Goal: Find specific page/section: Find specific page/section

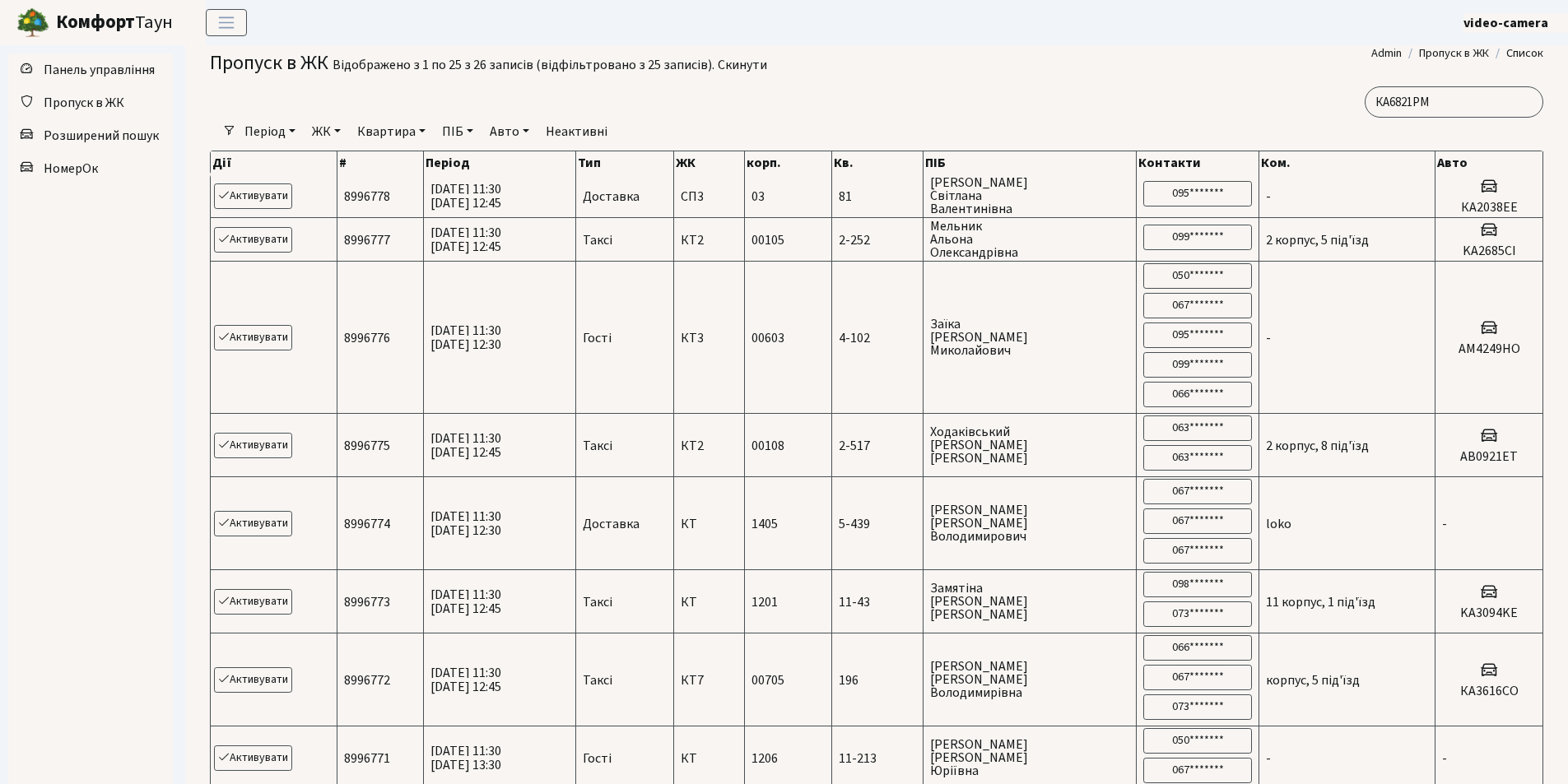
select select "25"
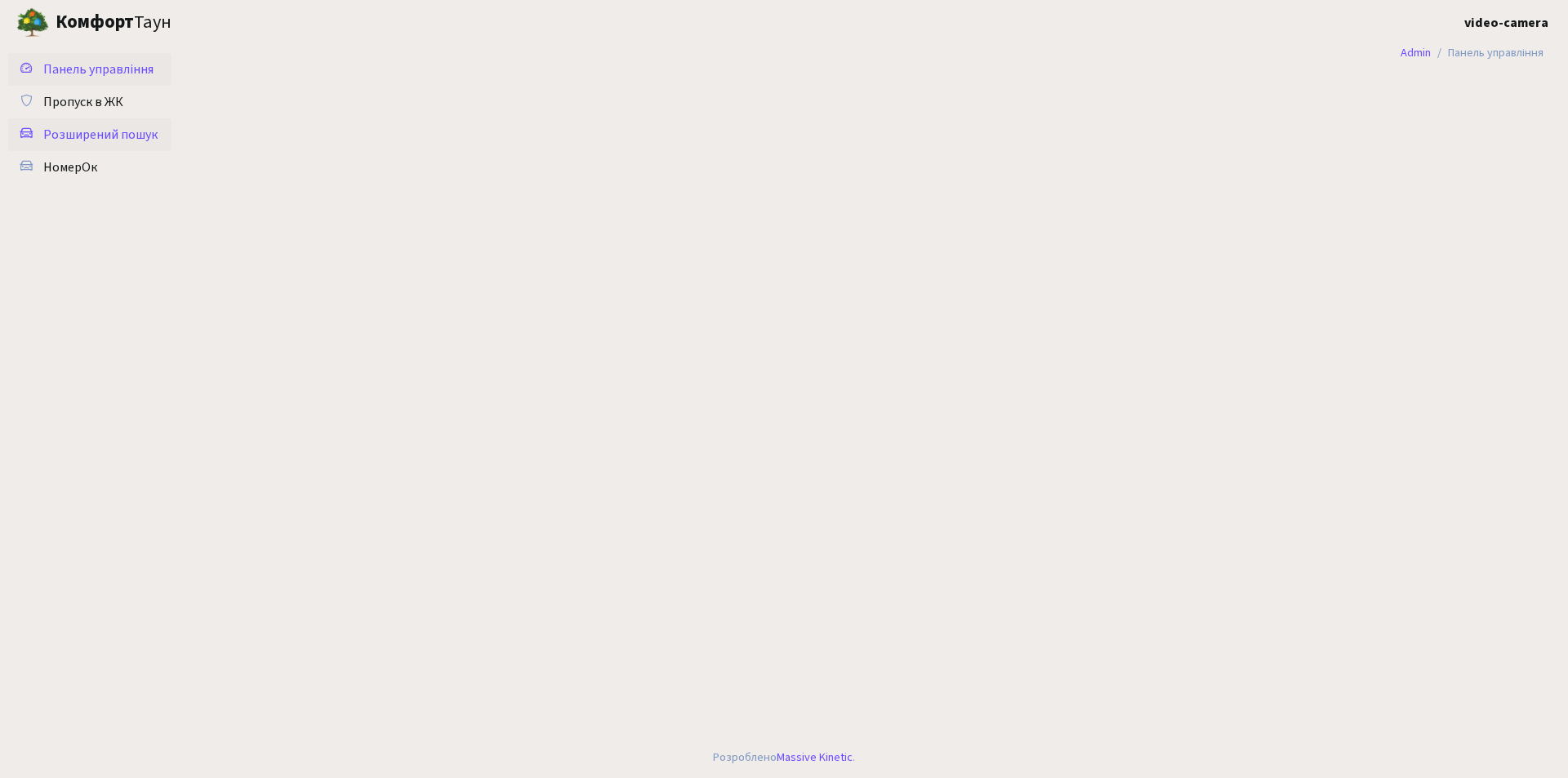
click at [113, 131] on span "Розширений пошук" at bounding box center [101, 134] width 115 height 17
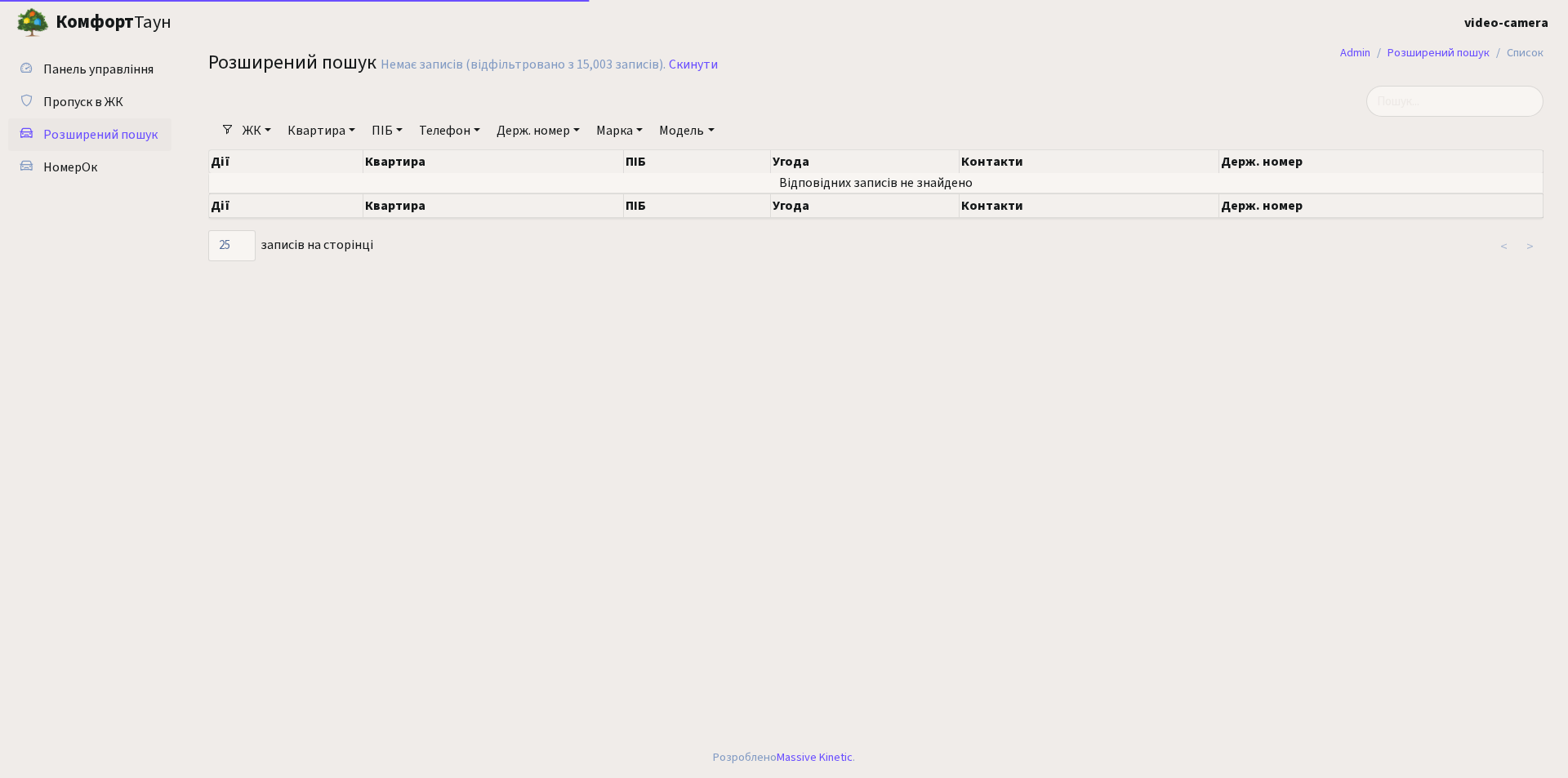
select select "25"
click at [1406, 100] on input "search" at bounding box center [1454, 101] width 177 height 31
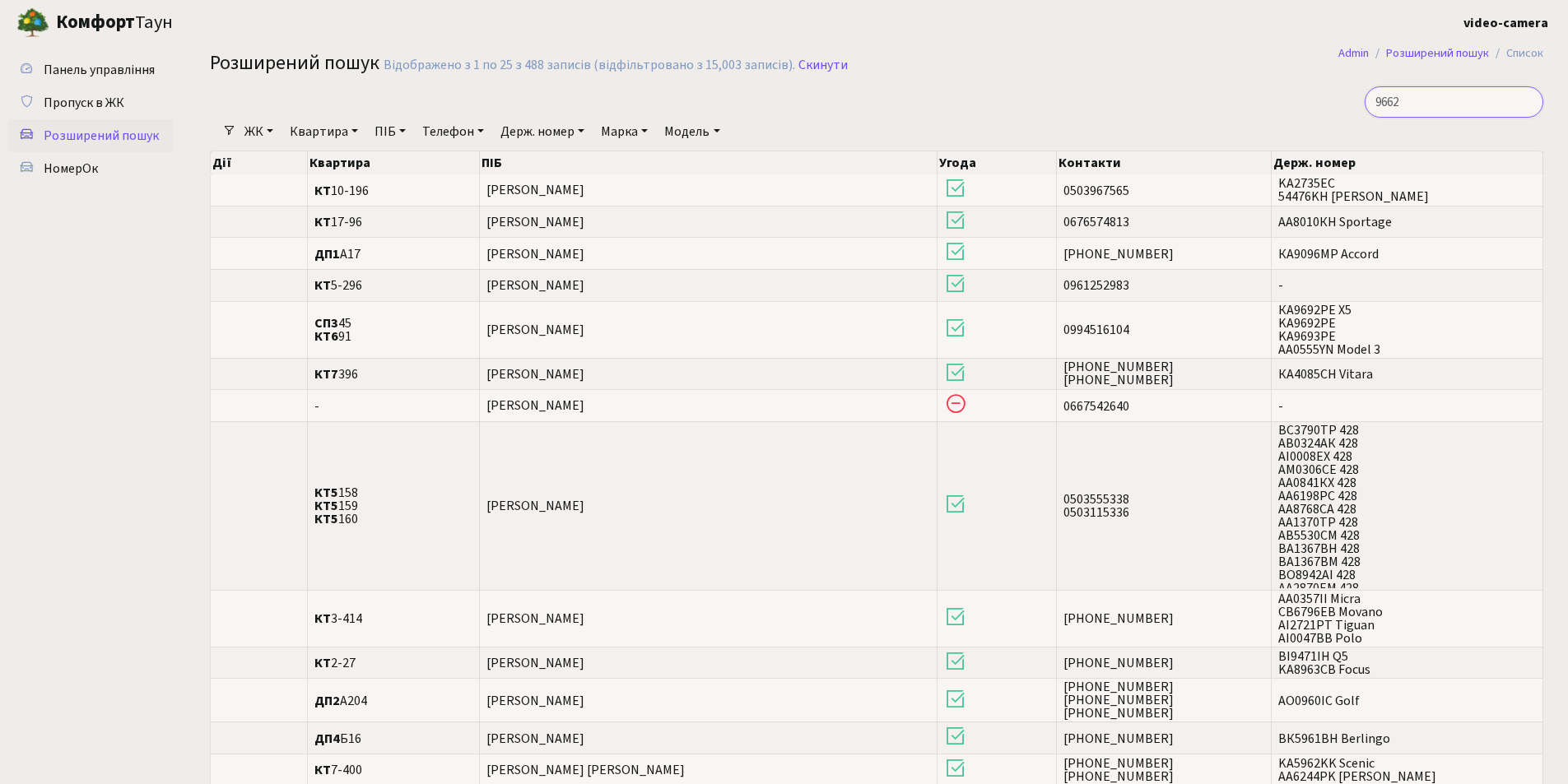
type input "9662"
